Goal: Transaction & Acquisition: Obtain resource

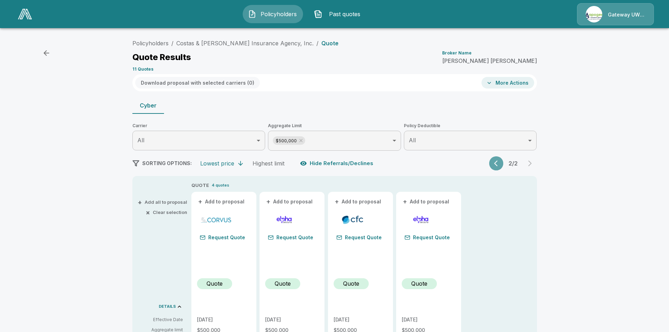
click at [499, 163] on icon "button" at bounding box center [497, 163] width 7 height 7
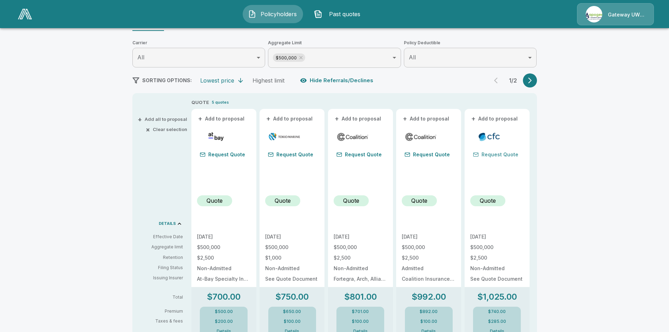
scroll to position [70, 0]
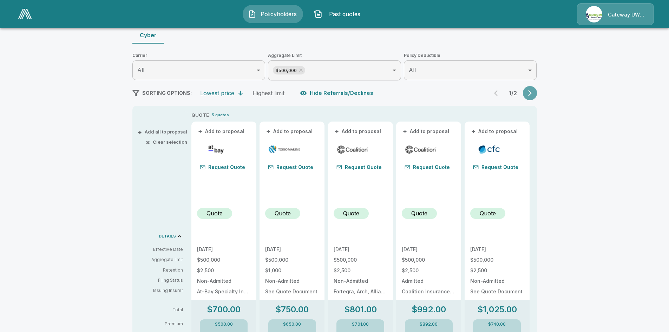
click at [533, 94] on icon "button" at bounding box center [529, 93] width 7 height 7
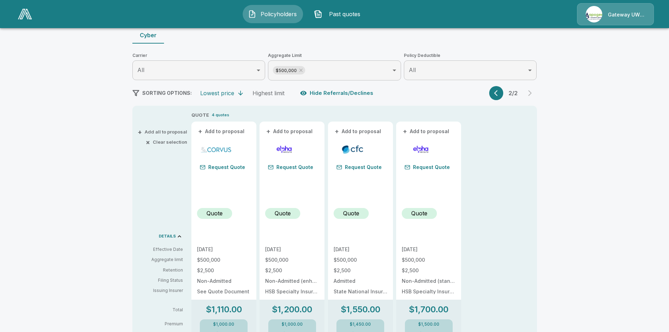
click at [498, 93] on icon "button" at bounding box center [497, 93] width 7 height 7
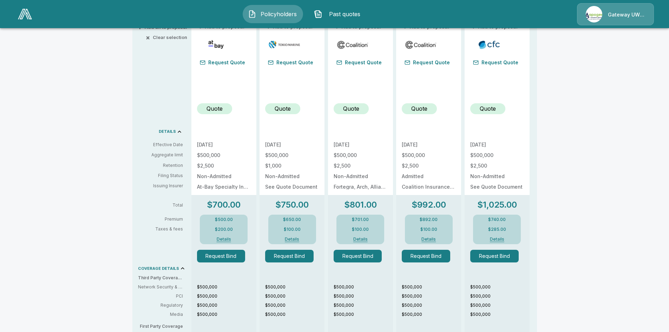
scroll to position [176, 0]
click at [225, 237] on button "Details" at bounding box center [224, 238] width 28 height 4
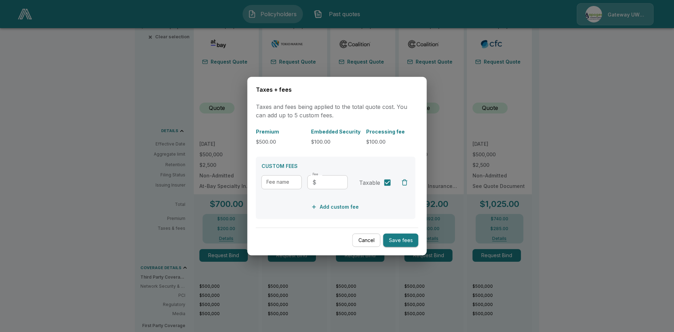
click at [368, 238] on button "Cancel" at bounding box center [367, 240] width 28 height 14
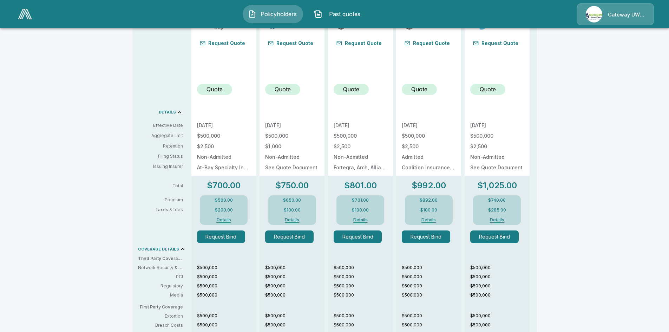
scroll to position [19, 0]
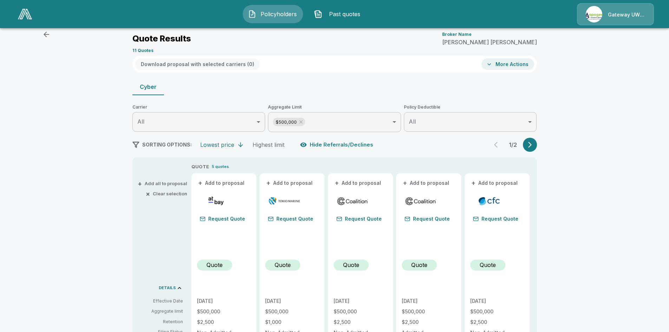
click at [223, 267] on p "Quote" at bounding box center [215, 265] width 16 height 8
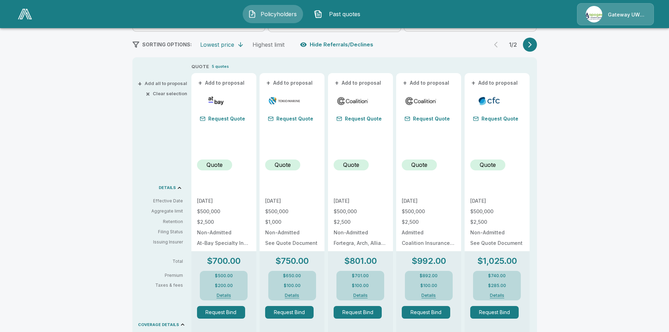
scroll to position [124, 0]
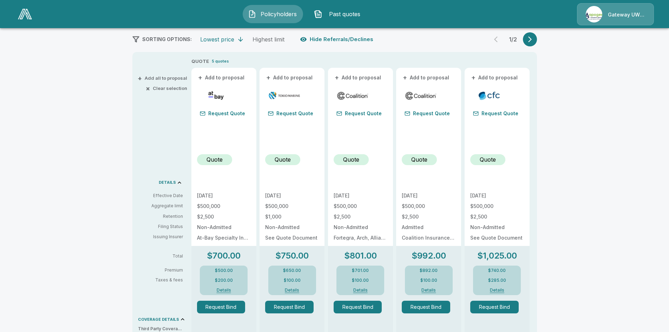
click at [531, 44] on button "button" at bounding box center [530, 39] width 14 height 14
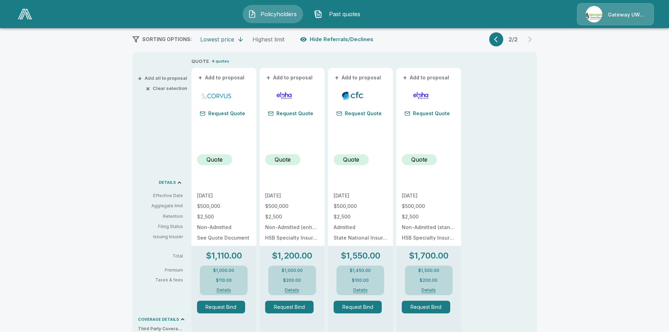
click at [497, 42] on icon "button" at bounding box center [497, 39] width 7 height 7
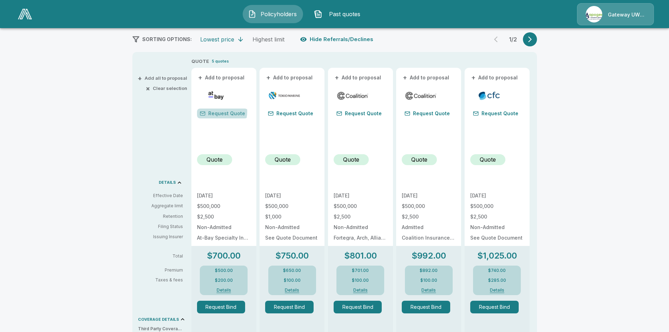
click at [215, 111] on button "Request Quote" at bounding box center [222, 114] width 51 height 10
click at [228, 114] on button "Request Quote" at bounding box center [222, 114] width 51 height 10
click at [225, 78] on button "+ Add to proposal" at bounding box center [221, 78] width 49 height 8
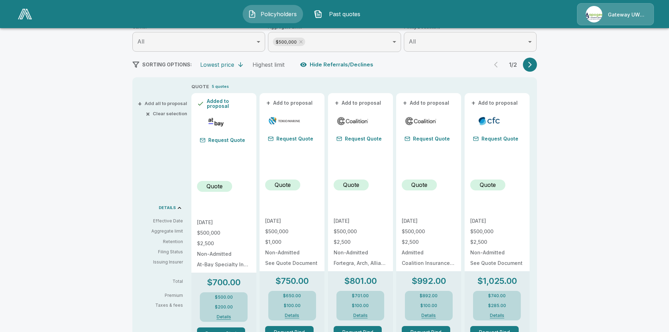
scroll to position [19, 0]
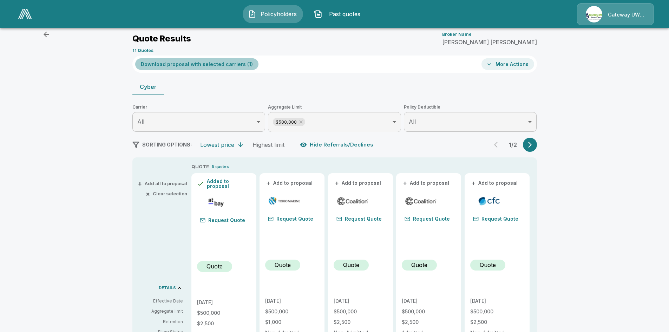
click at [242, 62] on button "Download proposal with selected carriers ( 1 )" at bounding box center [196, 64] width 123 height 12
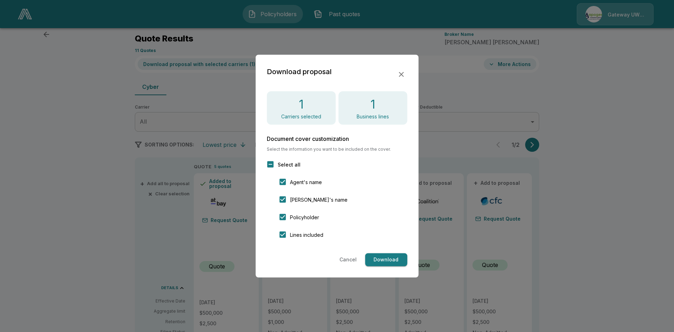
click at [375, 262] on button "Download" at bounding box center [386, 259] width 42 height 13
click at [401, 73] on icon "button" at bounding box center [401, 74] width 8 height 8
